Goal: Task Accomplishment & Management: Complete application form

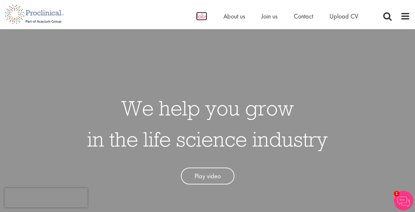
click at [202, 18] on span "Jobs" at bounding box center [201, 16] width 11 height 8
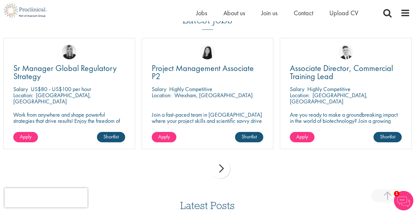
scroll to position [462, 0]
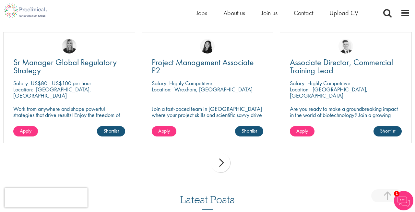
click at [221, 157] on div "next" at bounding box center [220, 162] width 19 height 19
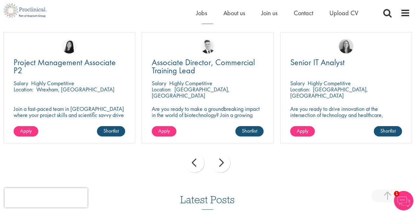
click at [222, 159] on div "next" at bounding box center [220, 162] width 19 height 19
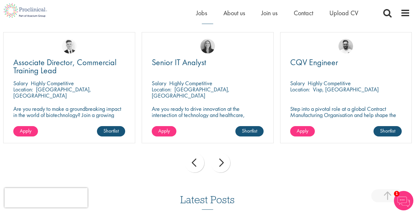
click at [222, 159] on div "next" at bounding box center [220, 162] width 19 height 19
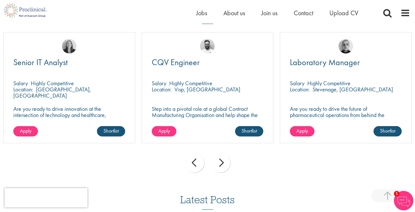
click at [222, 159] on div "next" at bounding box center [220, 162] width 19 height 19
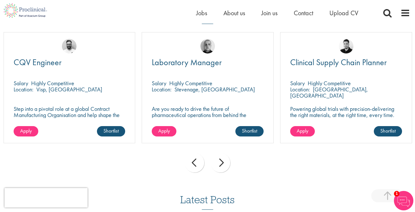
click at [222, 159] on div "next" at bounding box center [220, 162] width 19 height 19
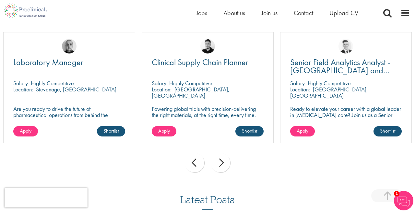
click at [222, 159] on div "next" at bounding box center [220, 162] width 19 height 19
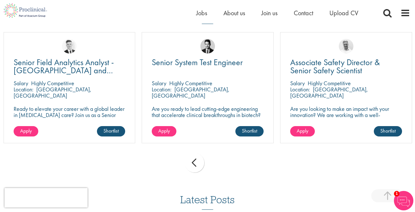
click at [200, 164] on div "prev" at bounding box center [194, 162] width 19 height 19
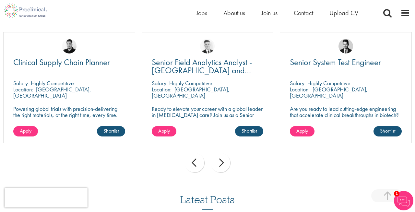
click at [220, 163] on div "next" at bounding box center [220, 162] width 19 height 19
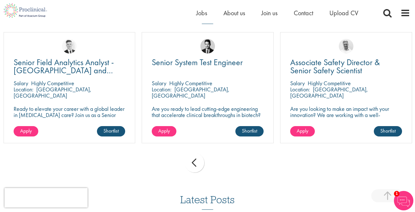
click at [220, 163] on div "prev next" at bounding box center [207, 164] width 415 height 28
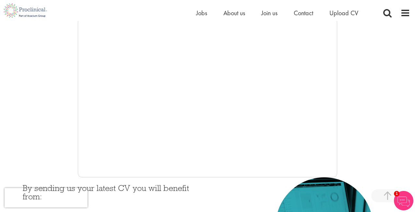
scroll to position [152, 0]
